Goal: Task Accomplishment & Management: Complete application form

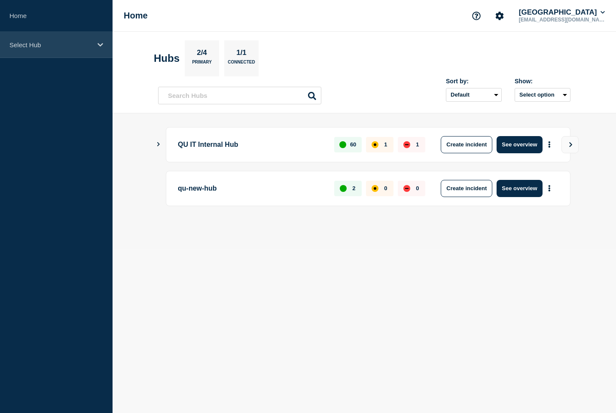
click at [59, 51] on div "Select Hub" at bounding box center [56, 45] width 113 height 26
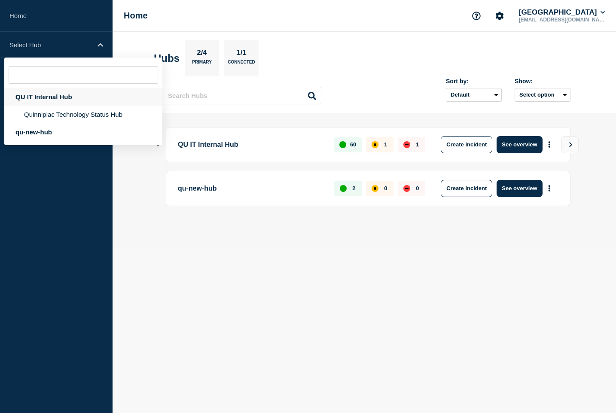
click at [60, 99] on div "QU IT Internal Hub" at bounding box center [83, 97] width 158 height 18
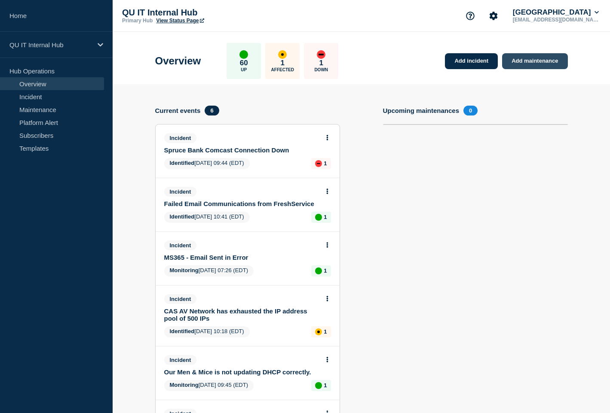
click at [523, 57] on link "Add maintenance" at bounding box center [534, 61] width 65 height 16
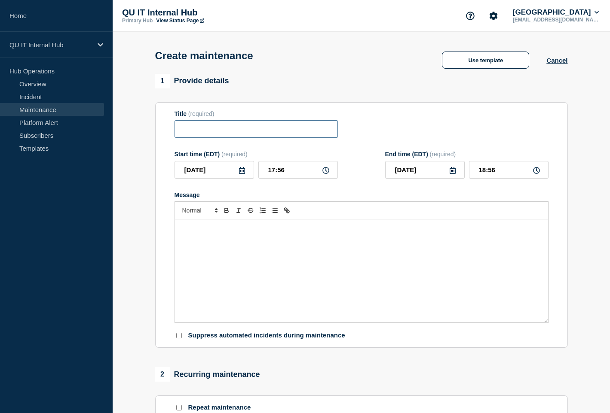
click at [193, 130] on input "Title" at bounding box center [255, 129] width 163 height 18
type input "Crestron VC-4 - Downgrade (out of band maintenance)"
click at [326, 174] on icon at bounding box center [325, 170] width 7 height 7
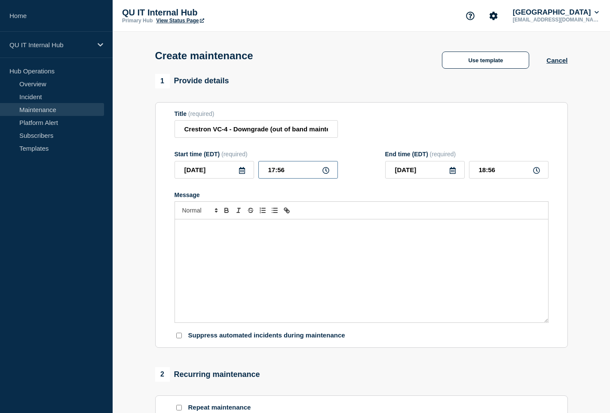
click at [321, 172] on input "17:56" at bounding box center [297, 170] width 79 height 18
click at [324, 172] on icon at bounding box center [325, 170] width 7 height 7
drag, startPoint x: 299, startPoint y: 172, endPoint x: 266, endPoint y: 173, distance: 32.6
click at [266, 173] on input "17:56" at bounding box center [297, 170] width 79 height 18
type input "16:00"
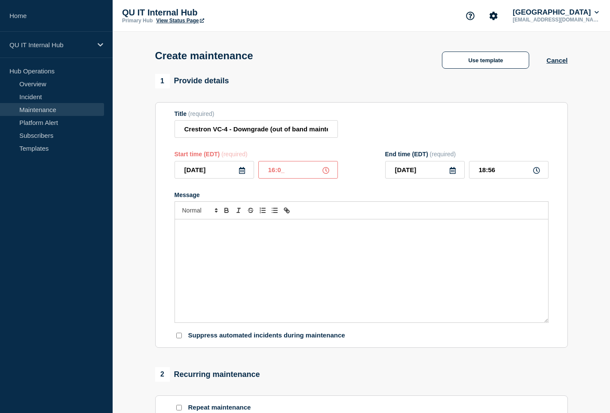
type input "17:00"
click at [320, 250] on div "Message" at bounding box center [361, 271] width 373 height 103
click at [409, 248] on p "I will be working with Creston Support momentarily to downgrade VC-4 from v4.00…" at bounding box center [361, 245] width 360 height 8
click at [505, 248] on p "I will be working with Creston Support momentarily to downgrade VC-4 from v4.00…" at bounding box center [361, 245] width 360 height 8
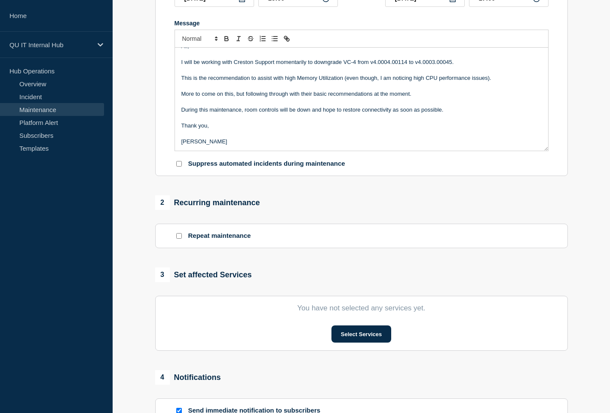
scroll to position [301, 0]
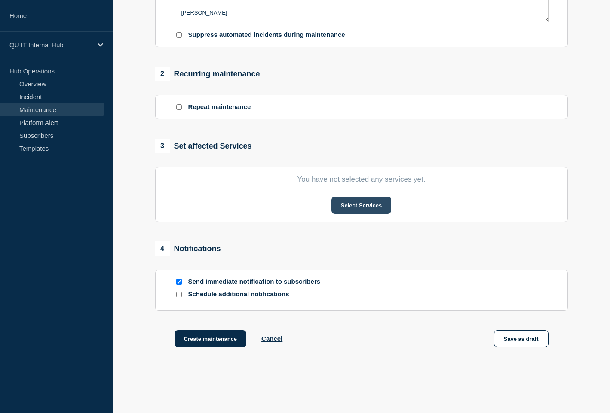
click at [364, 212] on button "Select Services" at bounding box center [361, 205] width 60 height 17
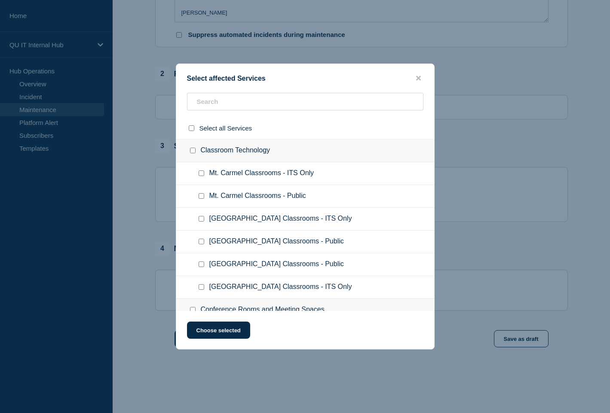
scroll to position [1422, 0]
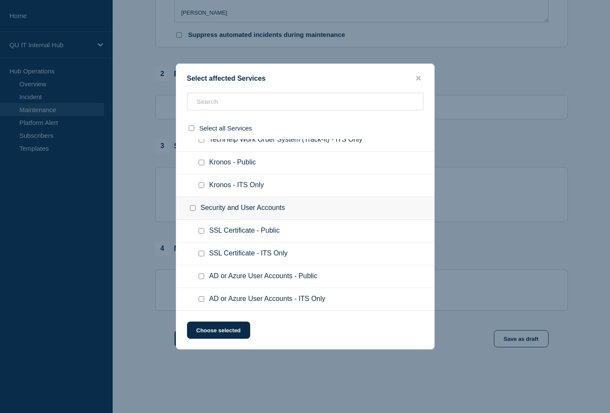
click at [202, 301] on input "AD or Azure User Accounts - ITS Only checkbox" at bounding box center [201, 299] width 6 height 6
checkbox input "true"
click at [217, 328] on button "Choose selected" at bounding box center [218, 330] width 63 height 17
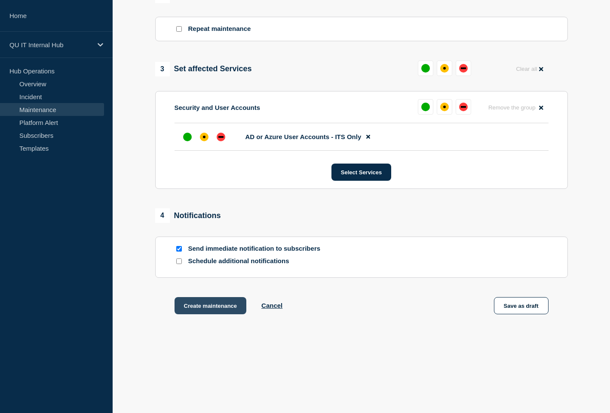
click at [220, 311] on button "Create maintenance" at bounding box center [210, 305] width 72 height 17
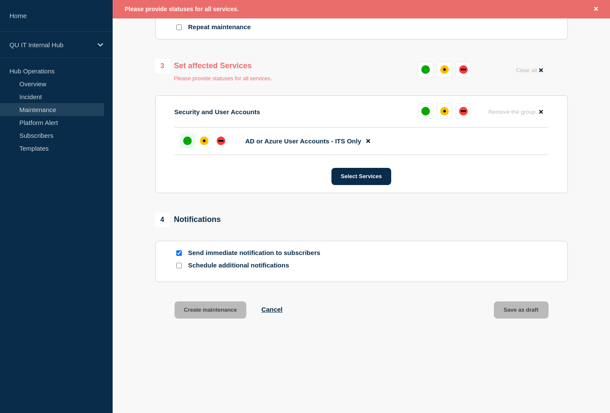
click at [187, 142] on div "up" at bounding box center [187, 141] width 9 height 9
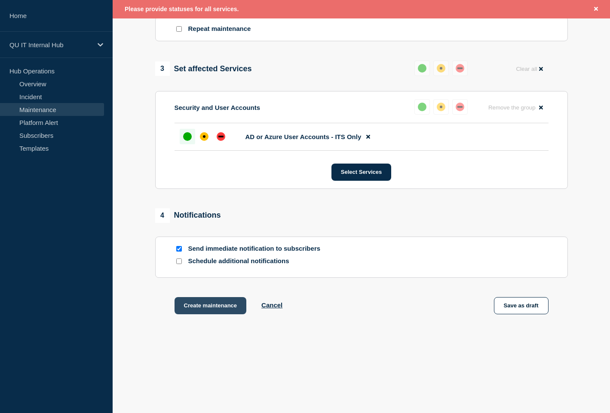
click at [209, 308] on button "Create maintenance" at bounding box center [210, 305] width 72 height 17
